Goal: Navigation & Orientation: Find specific page/section

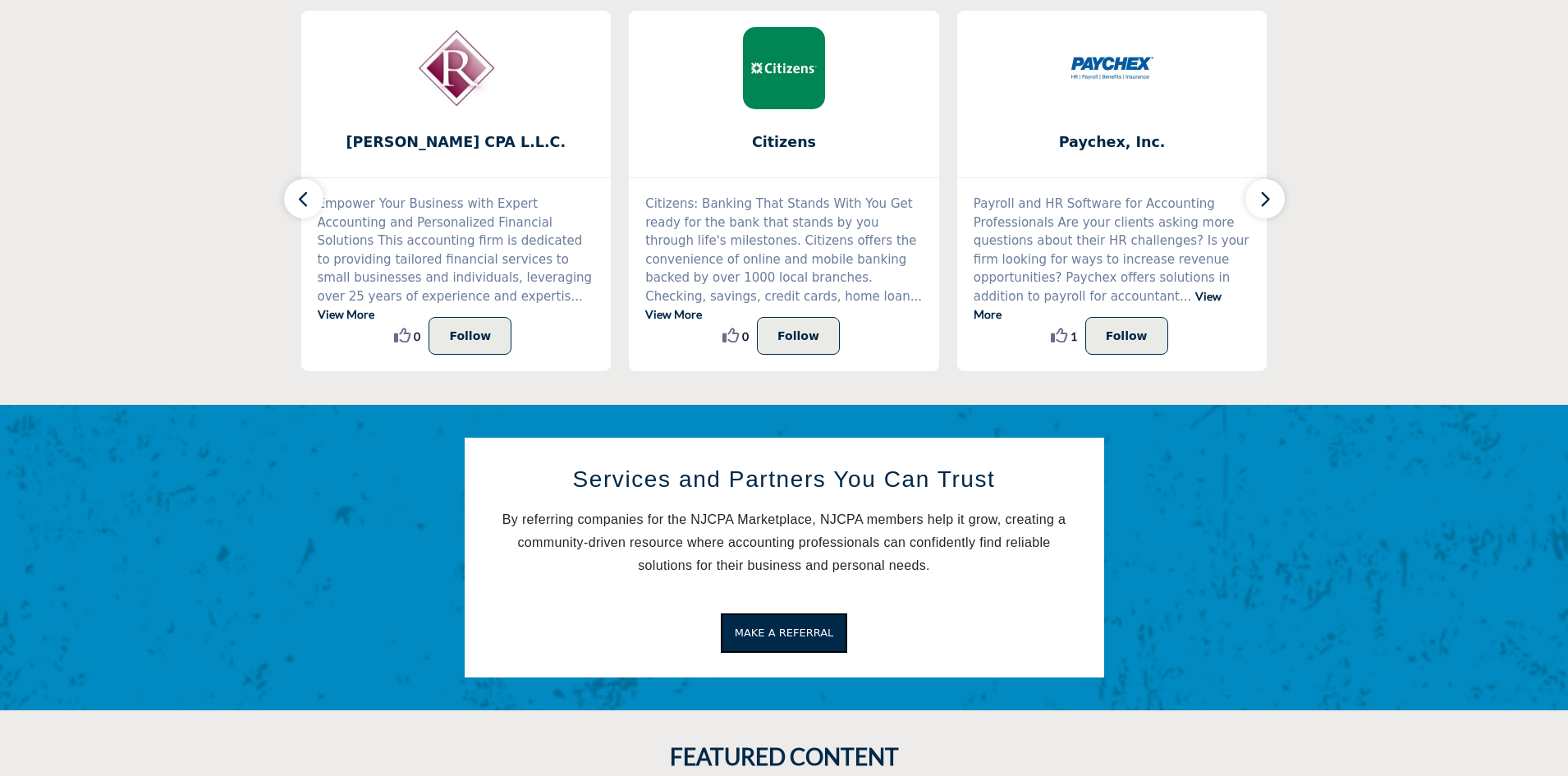
scroll to position [492, 0]
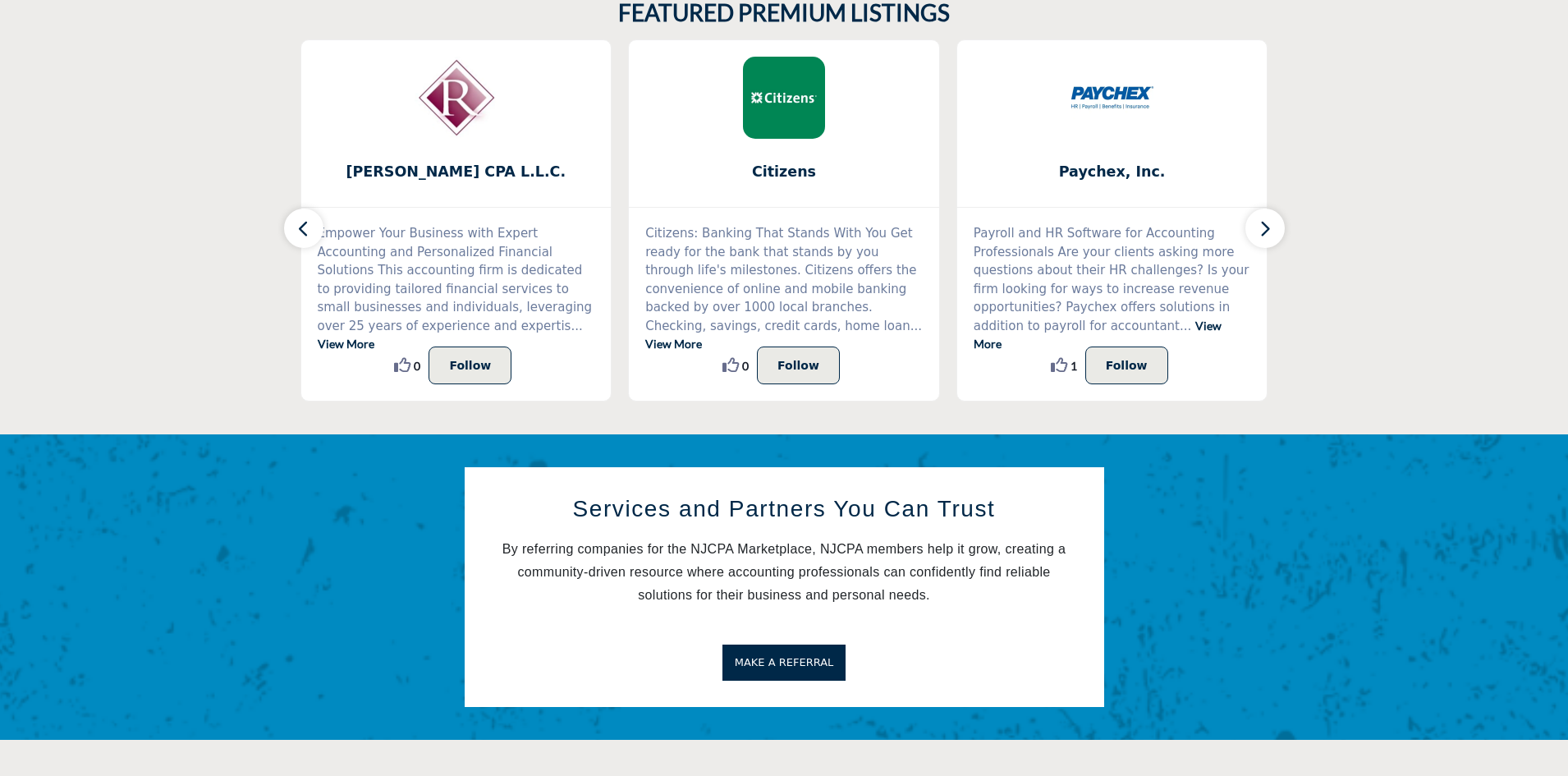
click at [799, 661] on span "MAKE A REFERRAL" at bounding box center [784, 661] width 99 height 12
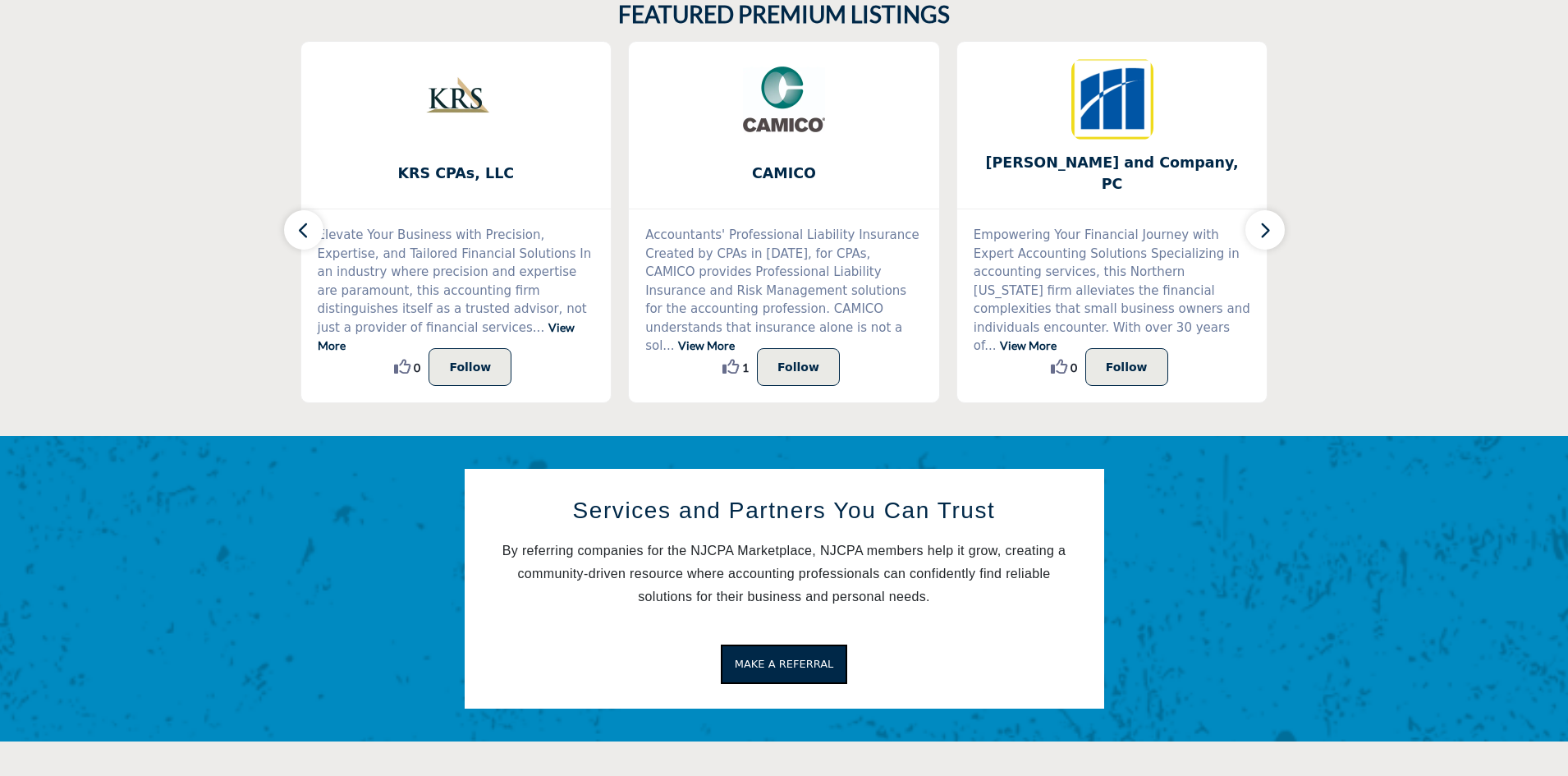
scroll to position [492, 0]
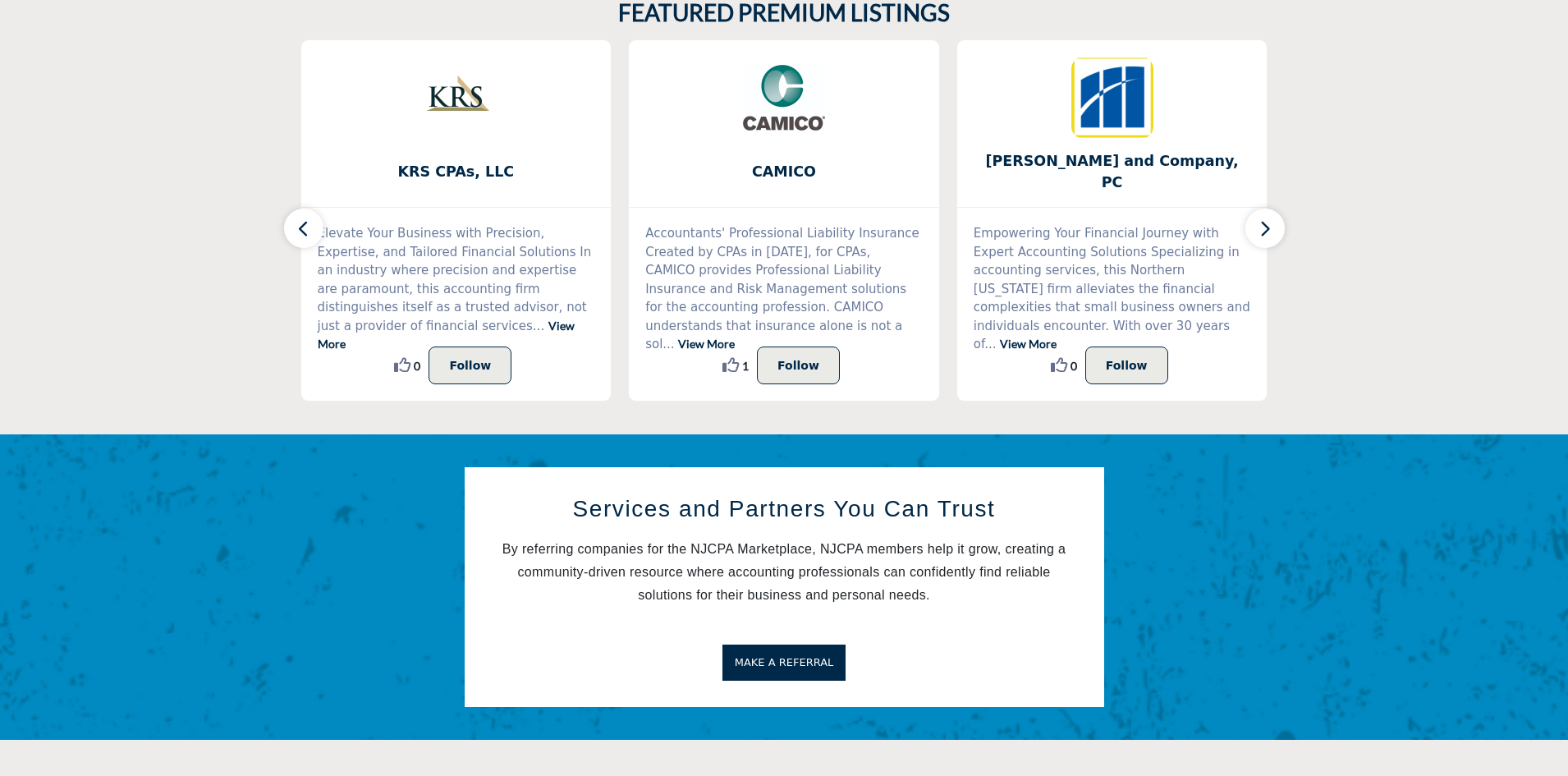
click at [786, 665] on span "MAKE A REFERRAL" at bounding box center [784, 661] width 99 height 12
